Goal: Check status: Check status

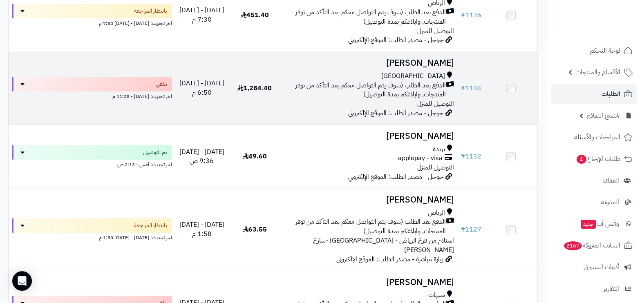
scroll to position [204, 0]
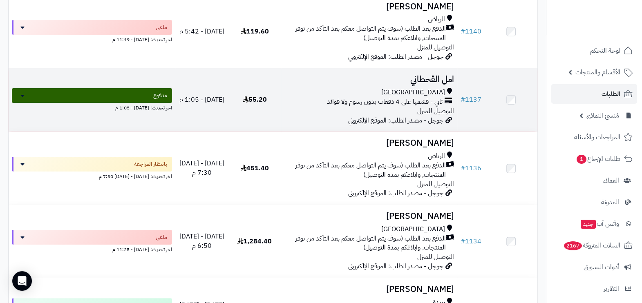
click at [364, 88] on div "[GEOGRAPHIC_DATA]" at bounding box center [370, 92] width 170 height 9
click at [338, 97] on span "تابي - قسّمها على 4 دفعات بدون رسوم ولا فوائد" at bounding box center [385, 101] width 116 height 9
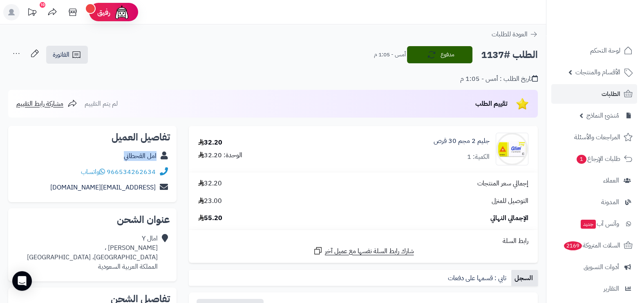
drag, startPoint x: 124, startPoint y: 154, endPoint x: 159, endPoint y: 157, distance: 35.3
click at [159, 157] on div "امل القحطاني" at bounding box center [92, 156] width 155 height 16
copy div "امل القحطاني"
drag, startPoint x: 107, startPoint y: 172, endPoint x: 121, endPoint y: 176, distance: 14.5
click at [121, 176] on div "966534262634 واتساب" at bounding box center [118, 172] width 75 height 9
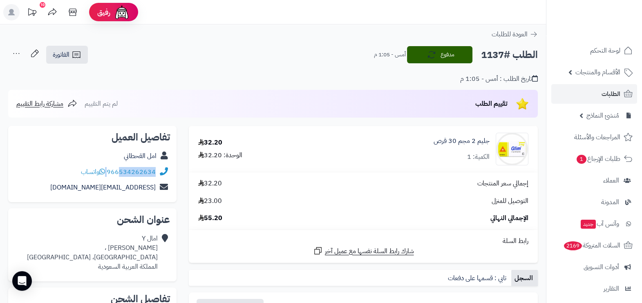
copy div "534262634"
click at [485, 53] on h2 "الطلب #1137" at bounding box center [509, 55] width 57 height 17
copy h2 "1137"
